Goal: Task Accomplishment & Management: Manage account settings

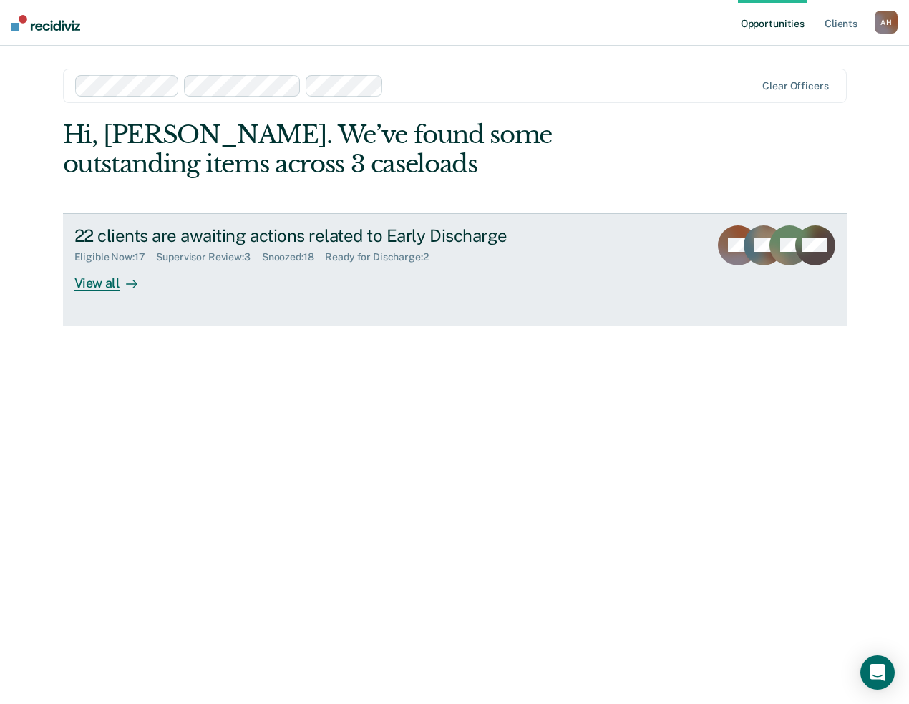
click at [208, 255] on div "Supervisor Review : 3" at bounding box center [208, 257] width 105 height 12
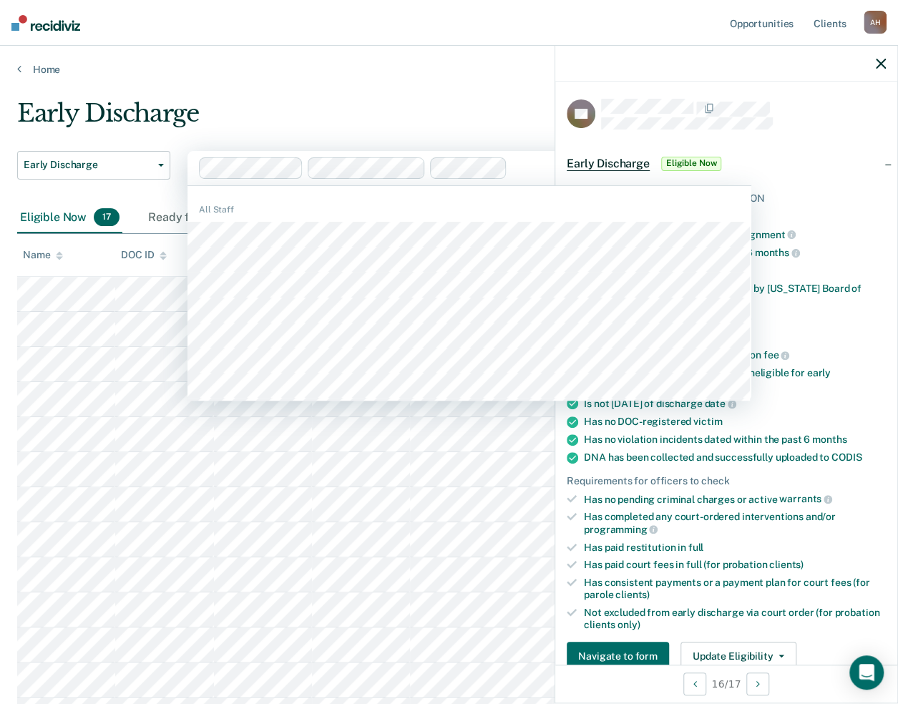
click at [280, 127] on div "Early Discharge" at bounding box center [421, 119] width 809 height 41
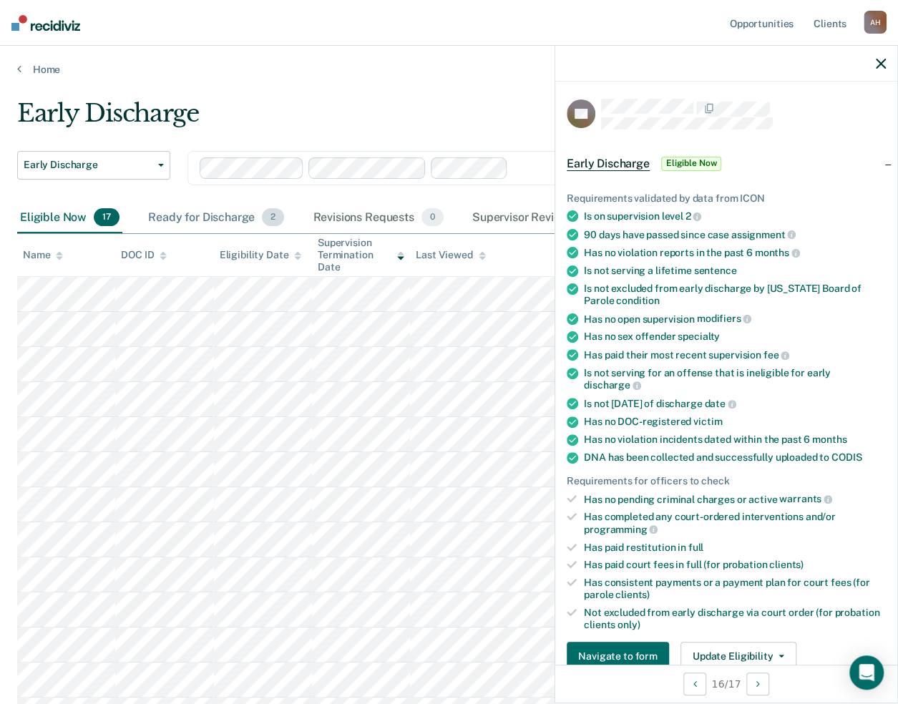
click at [230, 216] on div "Ready for Discharge 2" at bounding box center [216, 218] width 142 height 31
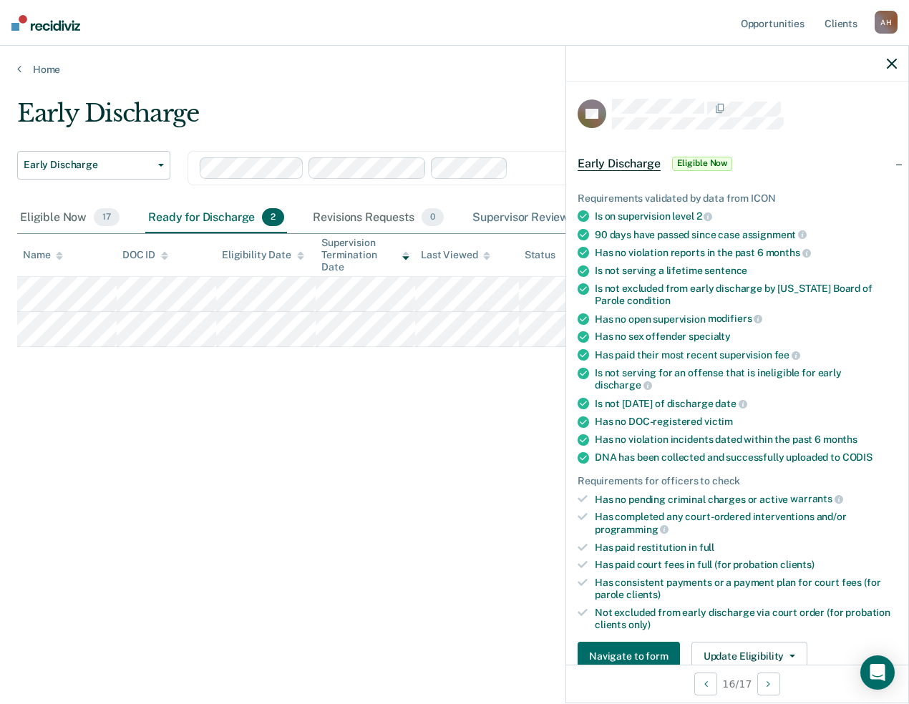
click at [493, 213] on div "Supervisor Review 3" at bounding box center [536, 218] width 133 height 31
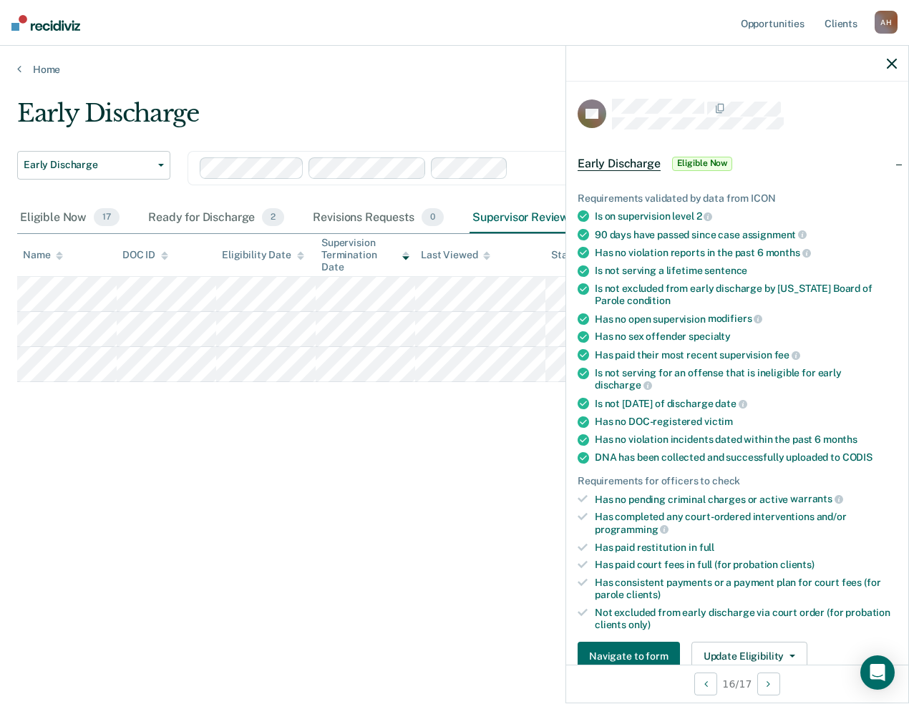
click at [891, 59] on icon "button" at bounding box center [892, 64] width 10 height 10
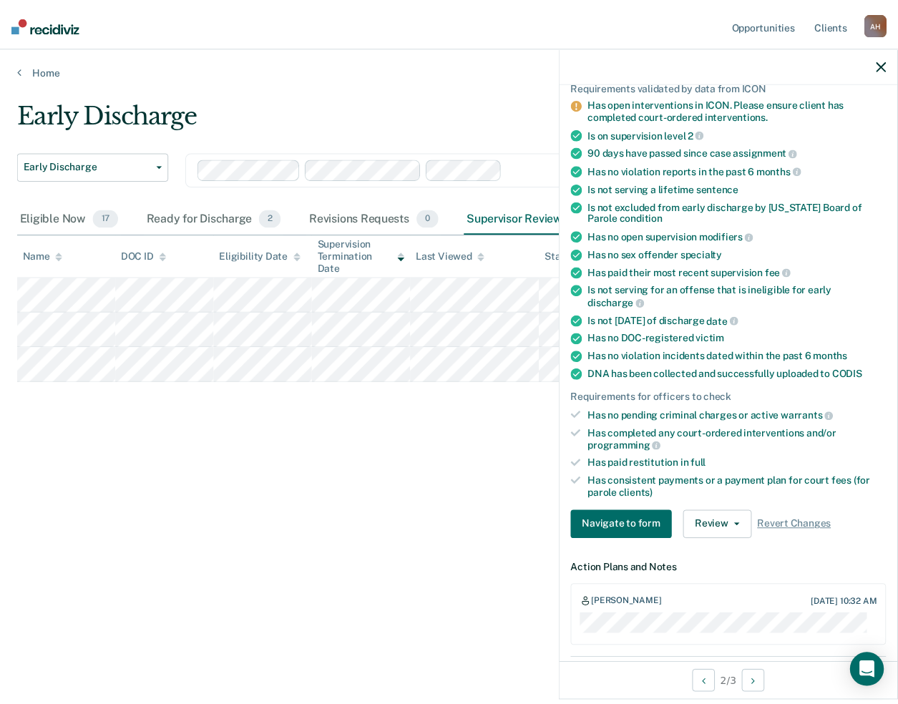
scroll to position [114, 0]
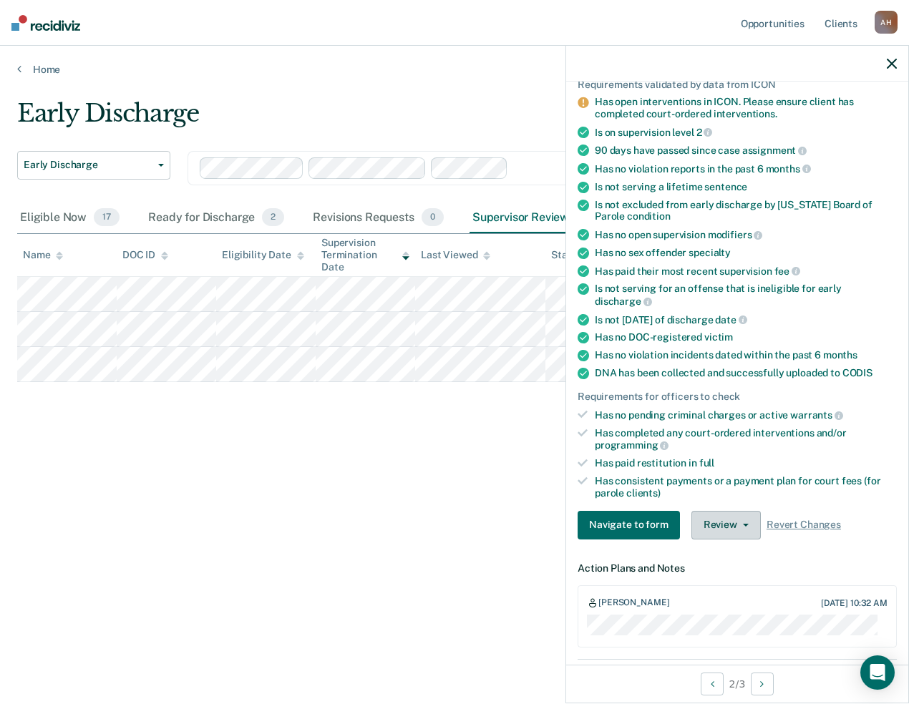
click at [737, 515] on button "Review" at bounding box center [725, 525] width 69 height 29
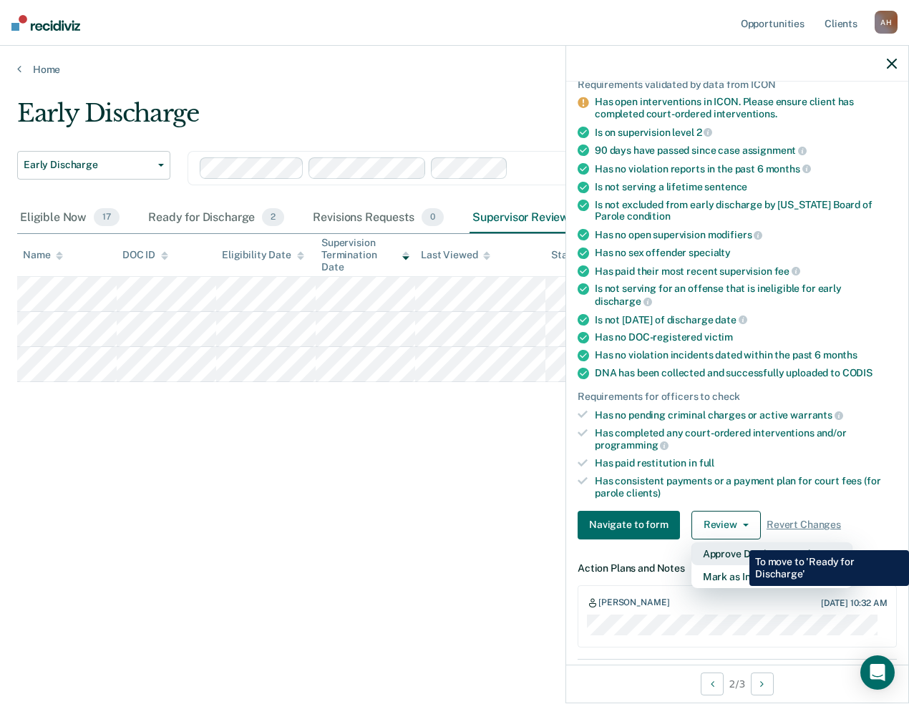
click at [739, 543] on button "Approve Discharge and Forms" at bounding box center [771, 554] width 161 height 23
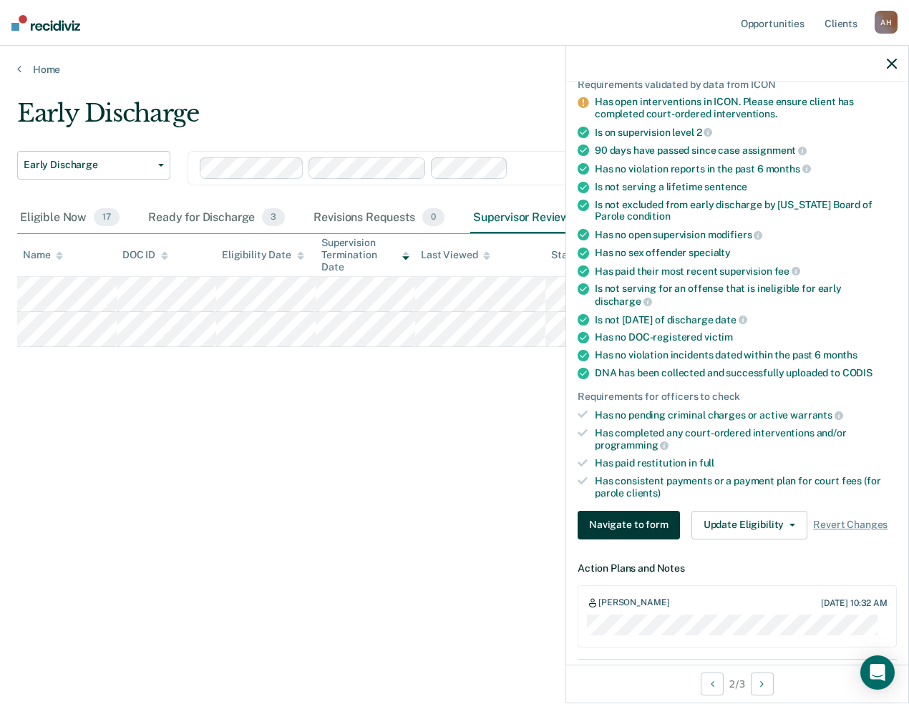
click at [640, 516] on button "Navigate to form" at bounding box center [629, 525] width 102 height 29
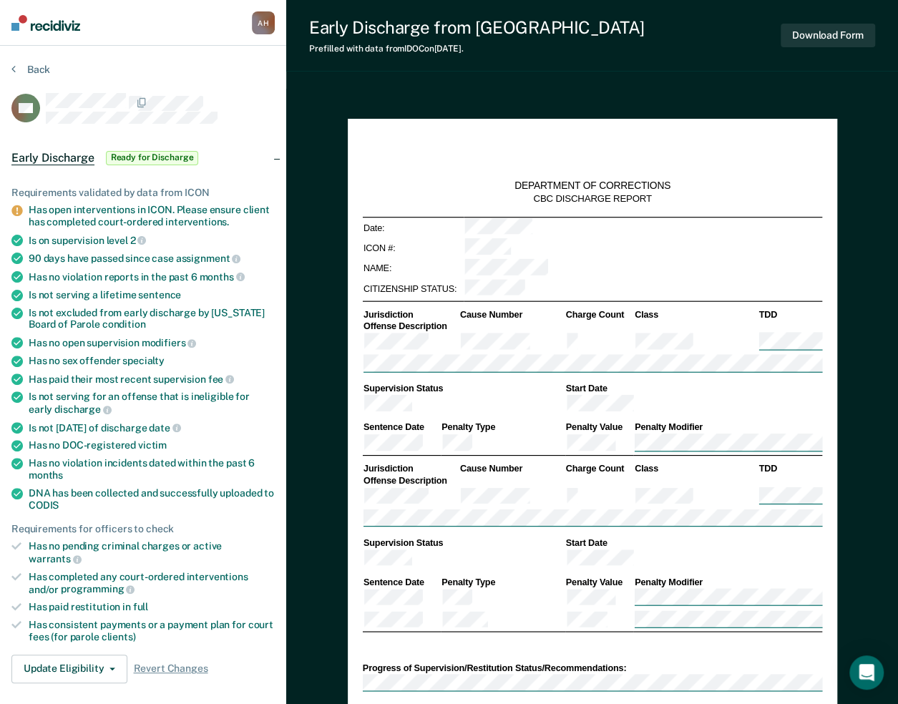
type textarea "x"
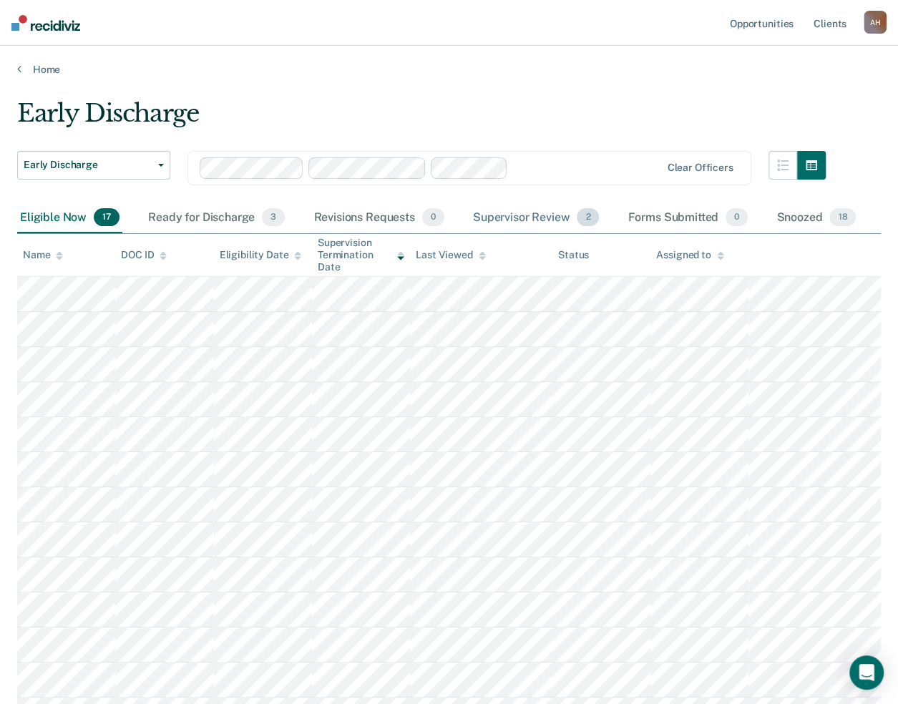
click at [549, 218] on div "Supervisor Review 2" at bounding box center [536, 218] width 132 height 31
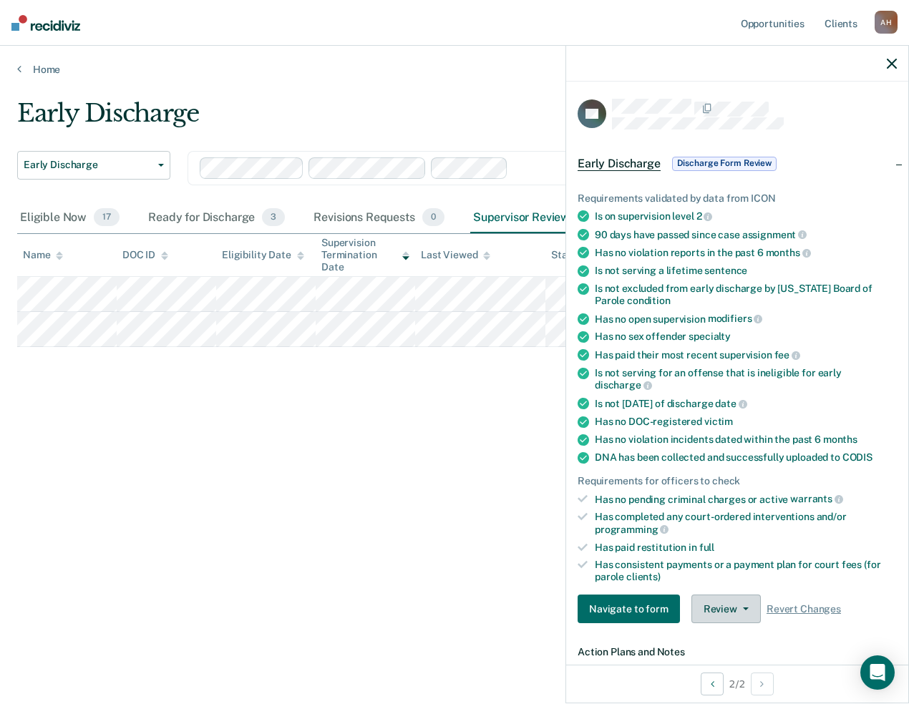
click at [727, 606] on button "Review" at bounding box center [725, 609] width 69 height 29
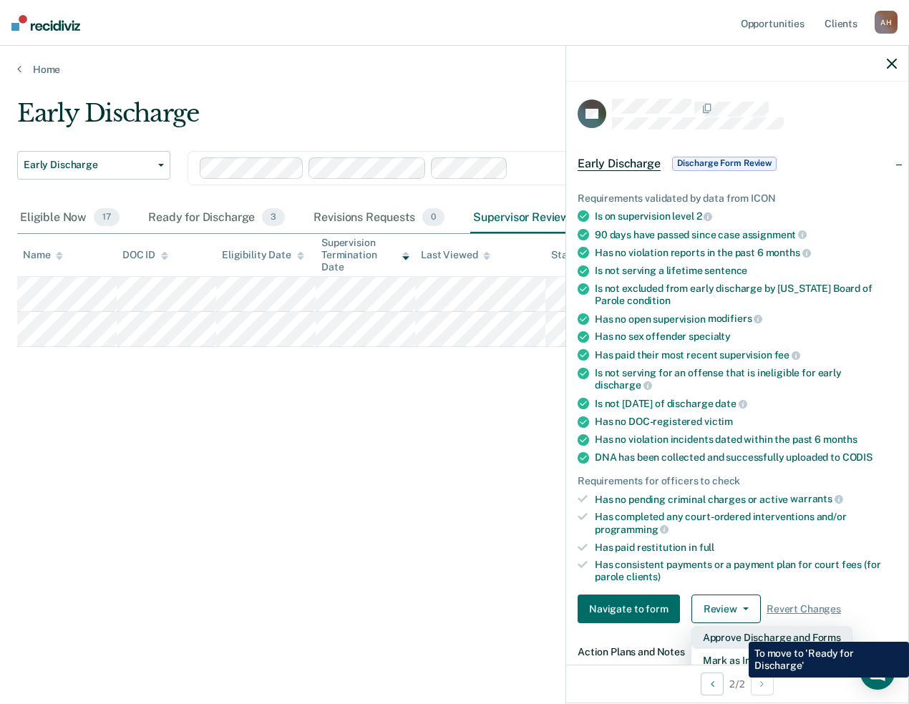
click at [738, 631] on button "Approve Discharge and Forms" at bounding box center [771, 637] width 161 height 23
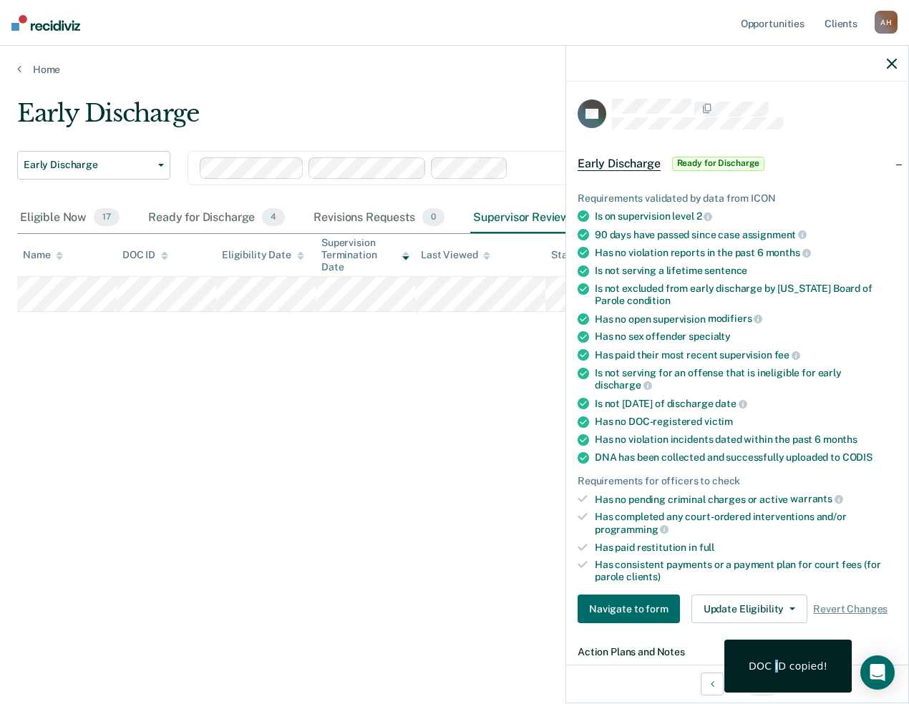
click at [782, 658] on div "DOC ID copied!" at bounding box center [787, 666] width 127 height 53
drag, startPoint x: 782, startPoint y: 658, endPoint x: 771, endPoint y: 669, distance: 15.2
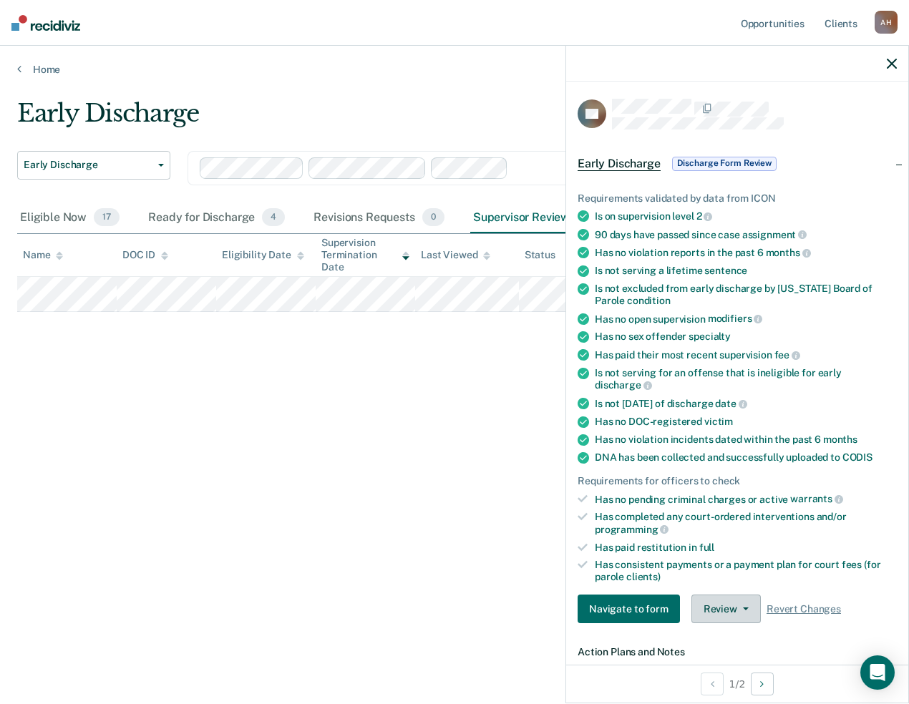
click at [722, 599] on button "Review" at bounding box center [725, 609] width 69 height 29
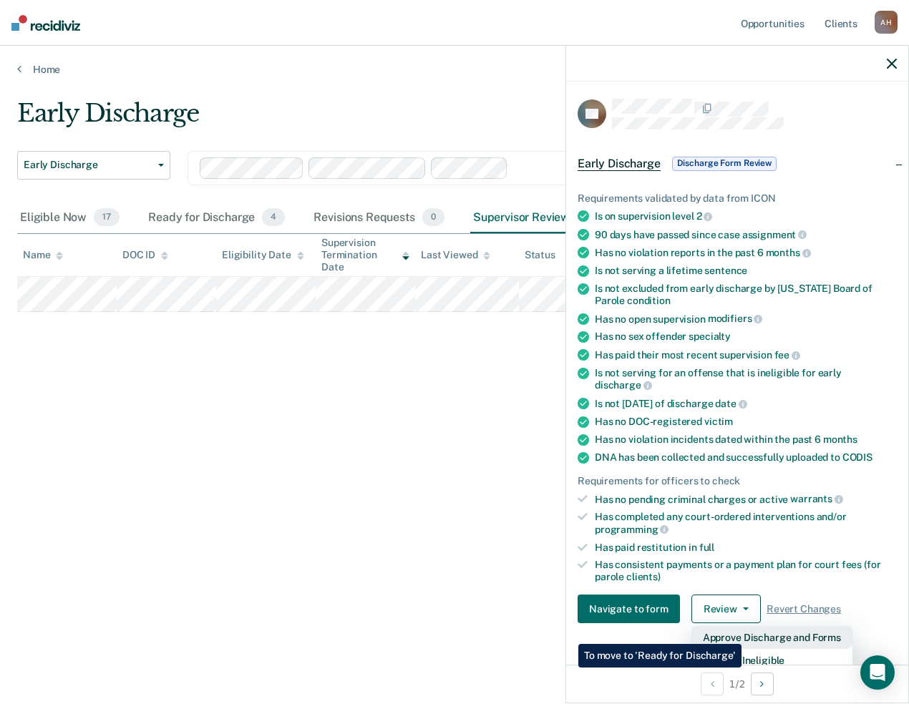
click at [742, 634] on button "Approve Discharge and Forms" at bounding box center [771, 637] width 161 height 23
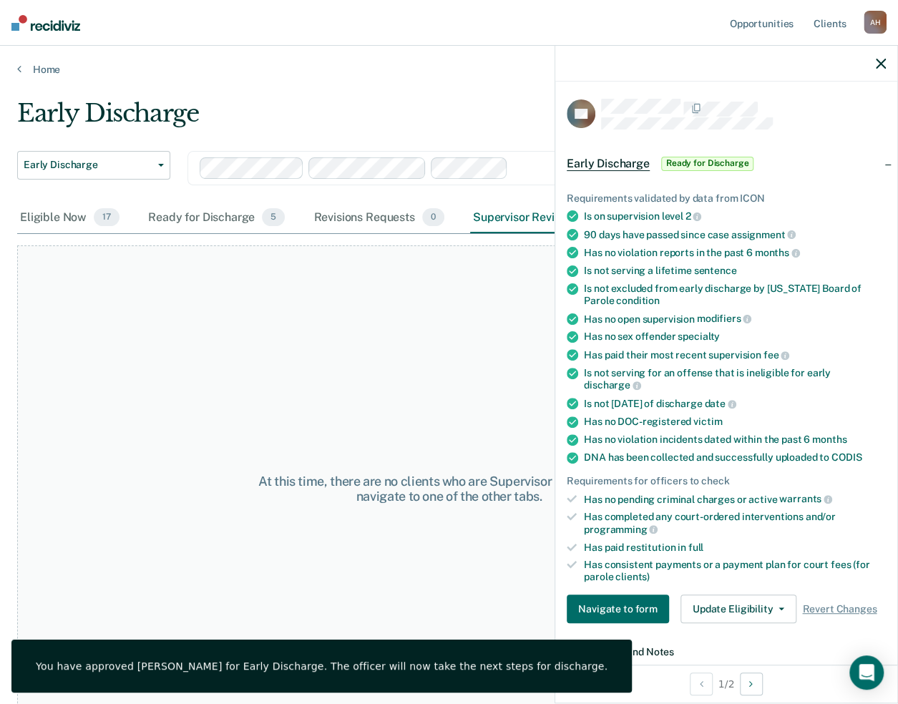
click at [875, 63] on div at bounding box center [726, 64] width 342 height 36
click at [880, 60] on button "button" at bounding box center [881, 63] width 10 height 12
